Goal: Find contact information: Find contact information

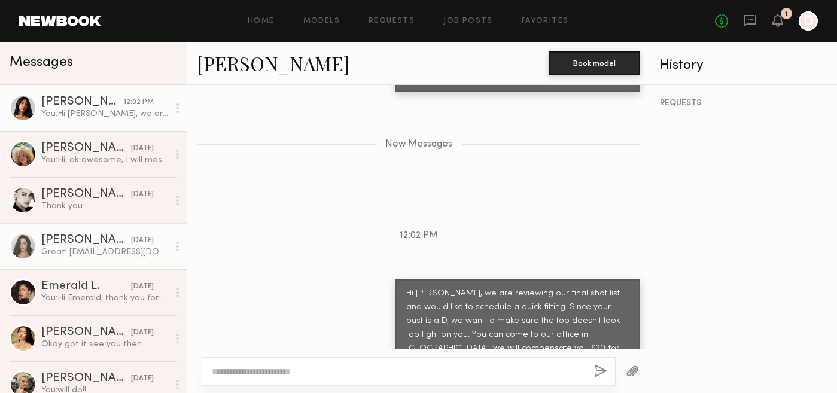
click at [82, 242] on div "[PERSON_NAME]" at bounding box center [86, 240] width 90 height 12
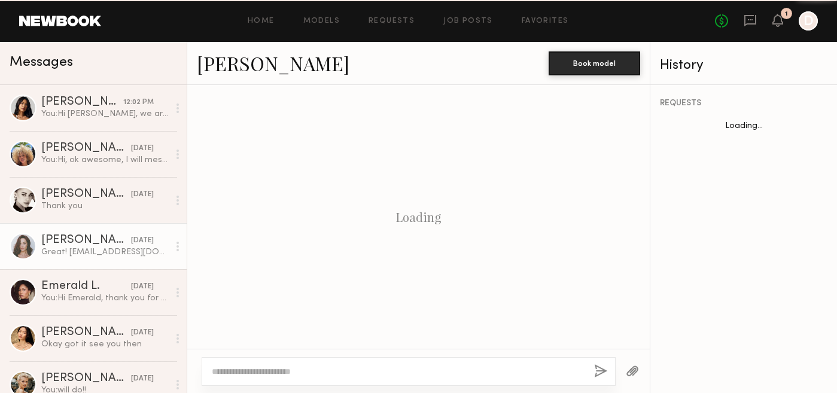
scroll to position [1084, 0]
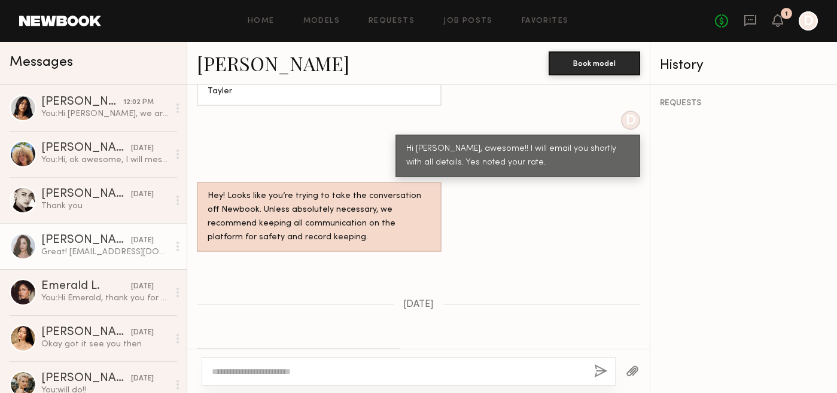
click at [235, 60] on link "[PERSON_NAME]" at bounding box center [273, 63] width 153 height 26
click at [72, 249] on div "Great! [EMAIL_ADDRESS][DOMAIN_NAME]💌" at bounding box center [104, 251] width 127 height 11
drag, startPoint x: 233, startPoint y: 324, endPoint x: 326, endPoint y: 325, distance: 93.3
click at [326, 356] on div "Great! [EMAIL_ADDRESS][DOMAIN_NAME]💌" at bounding box center [299, 363] width 182 height 14
drag, startPoint x: 328, startPoint y: 325, endPoint x: 234, endPoint y: 325, distance: 93.9
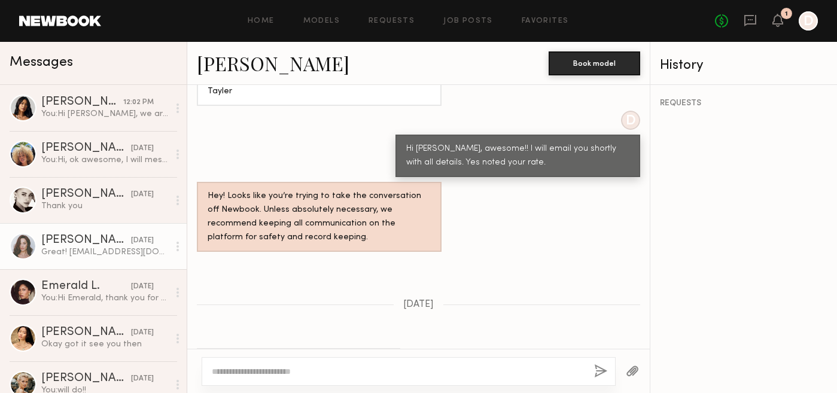
click at [234, 356] on div "Great! [EMAIL_ADDRESS][DOMAIN_NAME]💌" at bounding box center [299, 363] width 182 height 14
copy div "[EMAIL_ADDRESS][DOMAIN_NAME]"
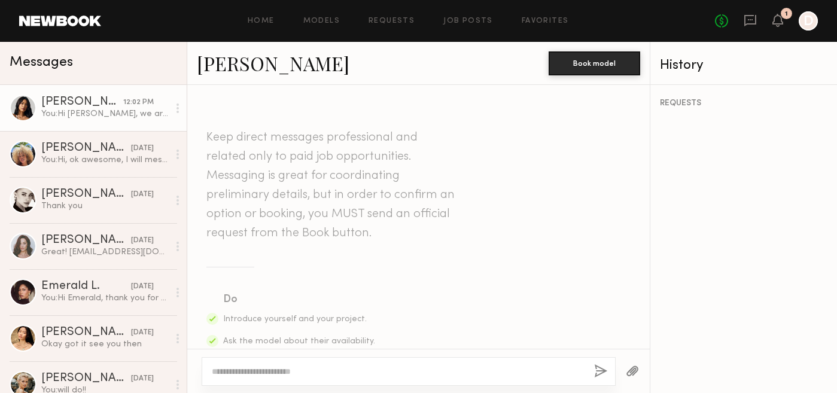
scroll to position [982, 0]
